Goal: Transaction & Acquisition: Purchase product/service

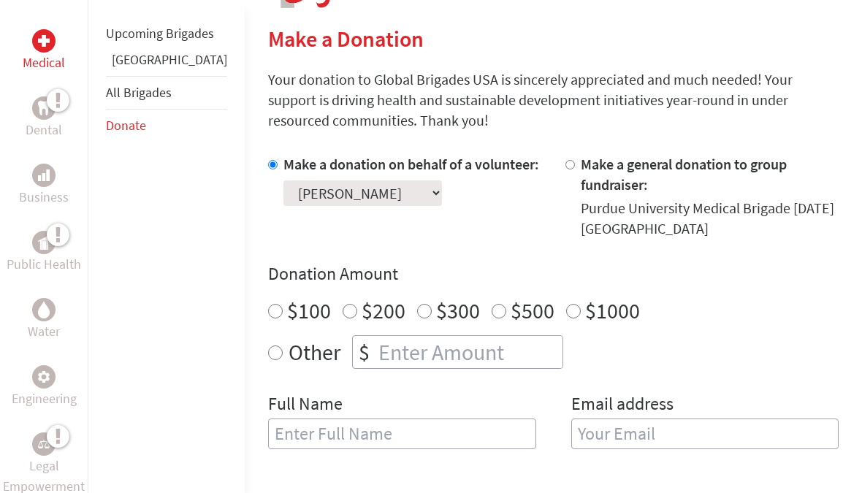
scroll to position [337, 0]
click at [268, 305] on input "$100" at bounding box center [275, 312] width 15 height 15
radio input "true"
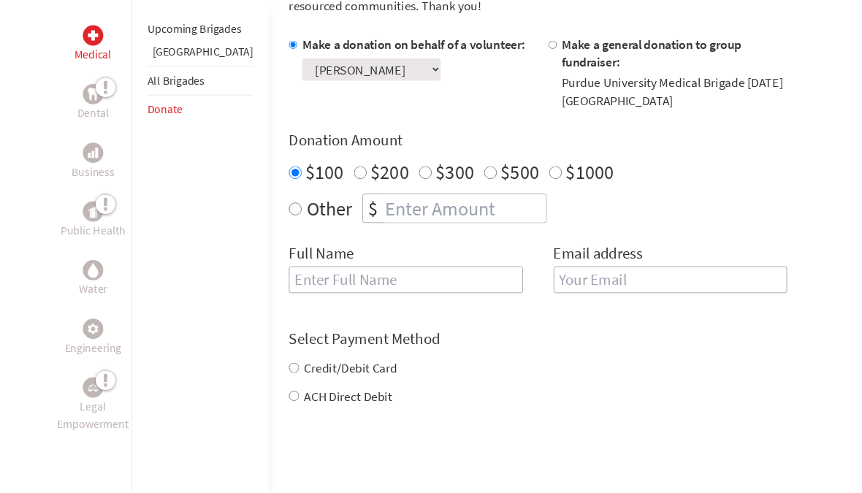
scroll to position [448, 0]
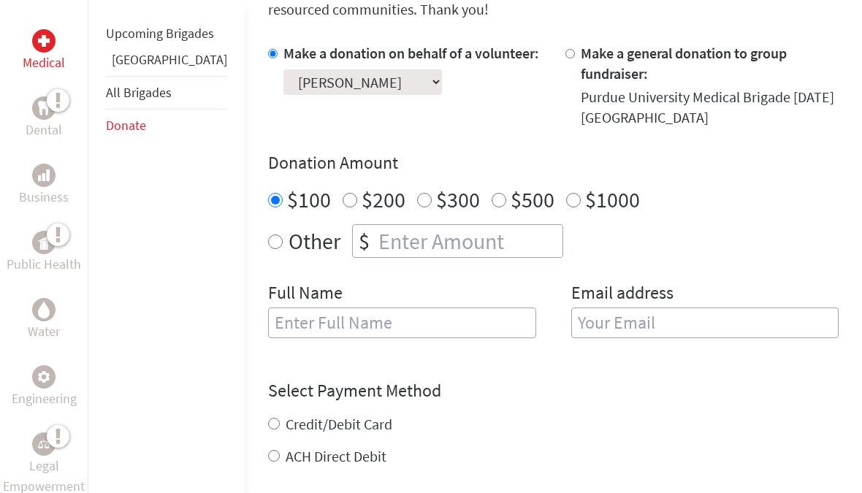
click at [342, 309] on input "text" at bounding box center [402, 322] width 268 height 31
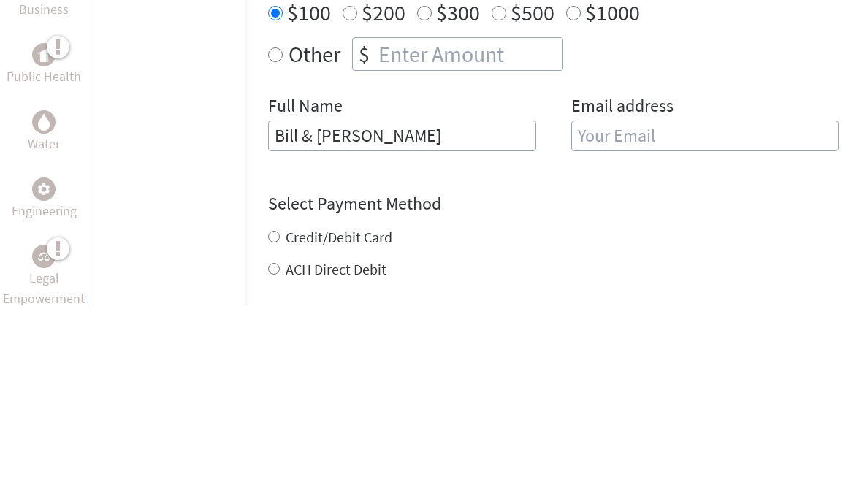
type input "Bill & [PERSON_NAME]"
click at [689, 308] on input "email" at bounding box center [705, 323] width 268 height 31
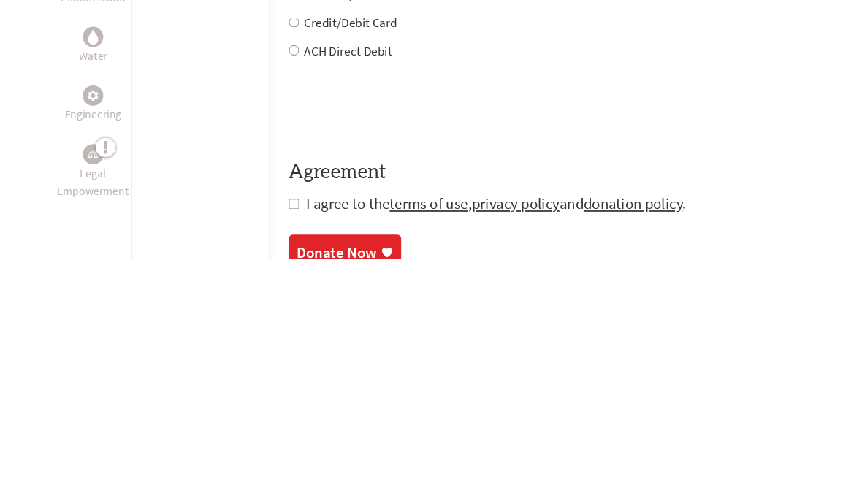
scroll to position [628, 0]
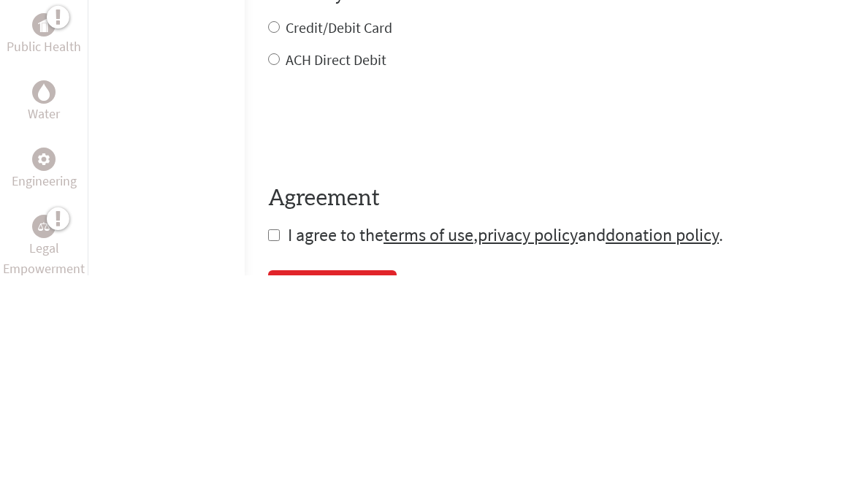
type input "[PERSON_NAME][EMAIL_ADDRESS][DOMAIN_NAME]"
click at [268, 235] on div "Credit/Debit Card ACH Direct Debit" at bounding box center [553, 261] width 570 height 53
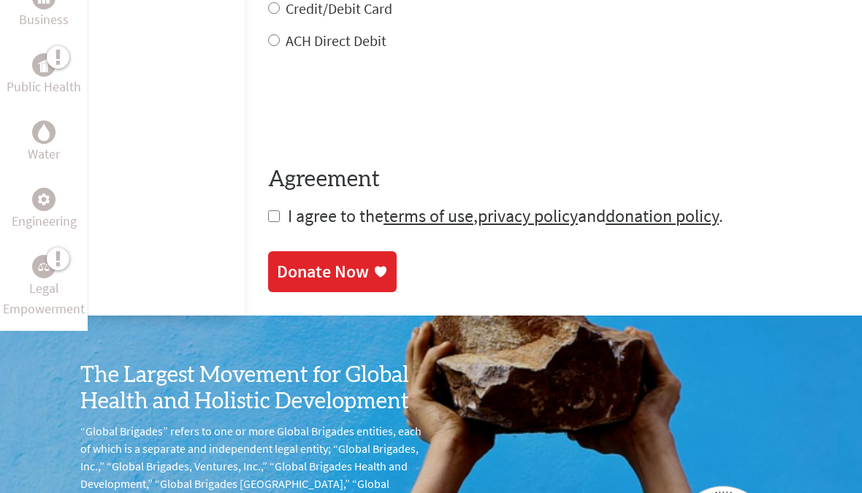
click at [268, 35] on input "ACH Direct Debit" at bounding box center [274, 41] width 12 height 12
radio input "true"
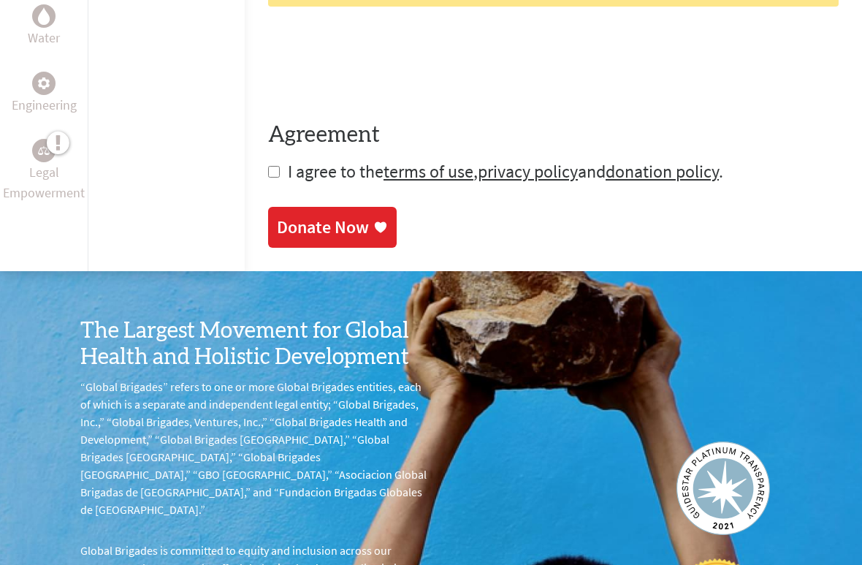
scroll to position [956, 0]
click at [268, 166] on input "checkbox" at bounding box center [274, 172] width 12 height 12
checkbox input "true"
click at [317, 215] on div "Donate Now" at bounding box center [332, 226] width 111 height 23
